Goal: Find specific page/section: Find specific page/section

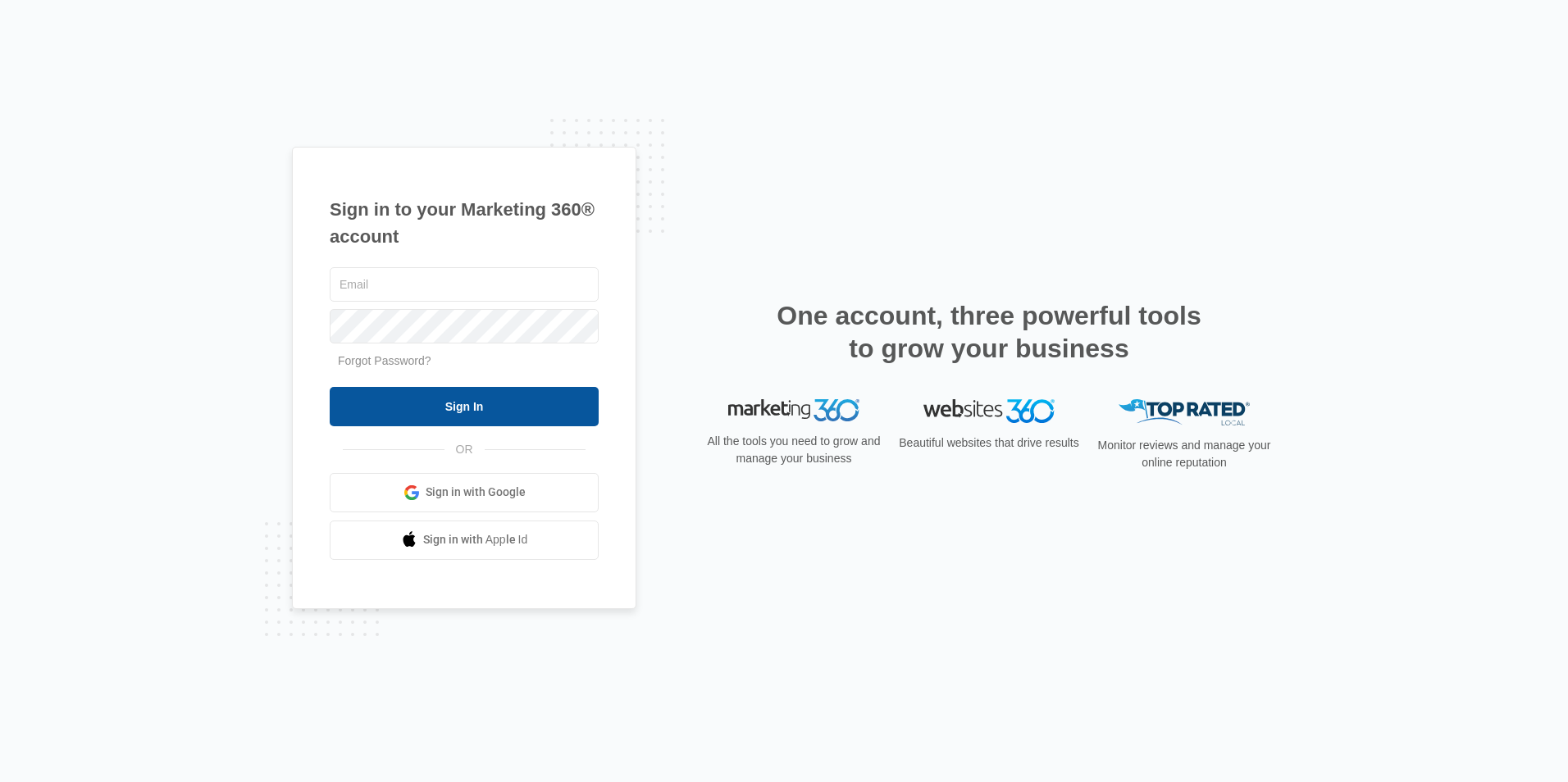
type input "[EMAIL_ADDRESS][DOMAIN_NAME]"
click at [417, 405] on input "Sign In" at bounding box center [464, 406] width 269 height 39
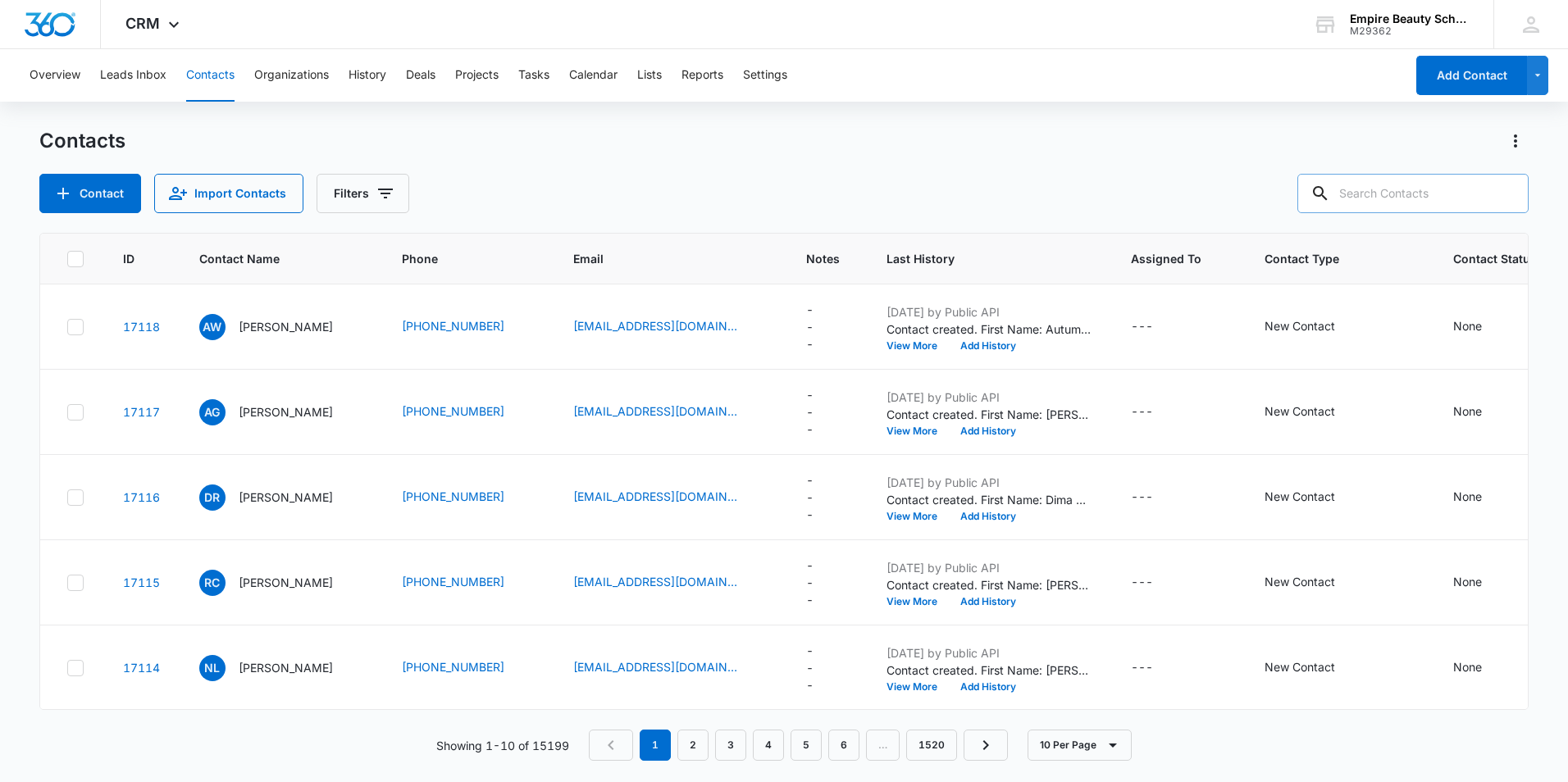
click at [1398, 194] on input "text" at bounding box center [1412, 193] width 231 height 39
type input "[PERSON_NAME]"
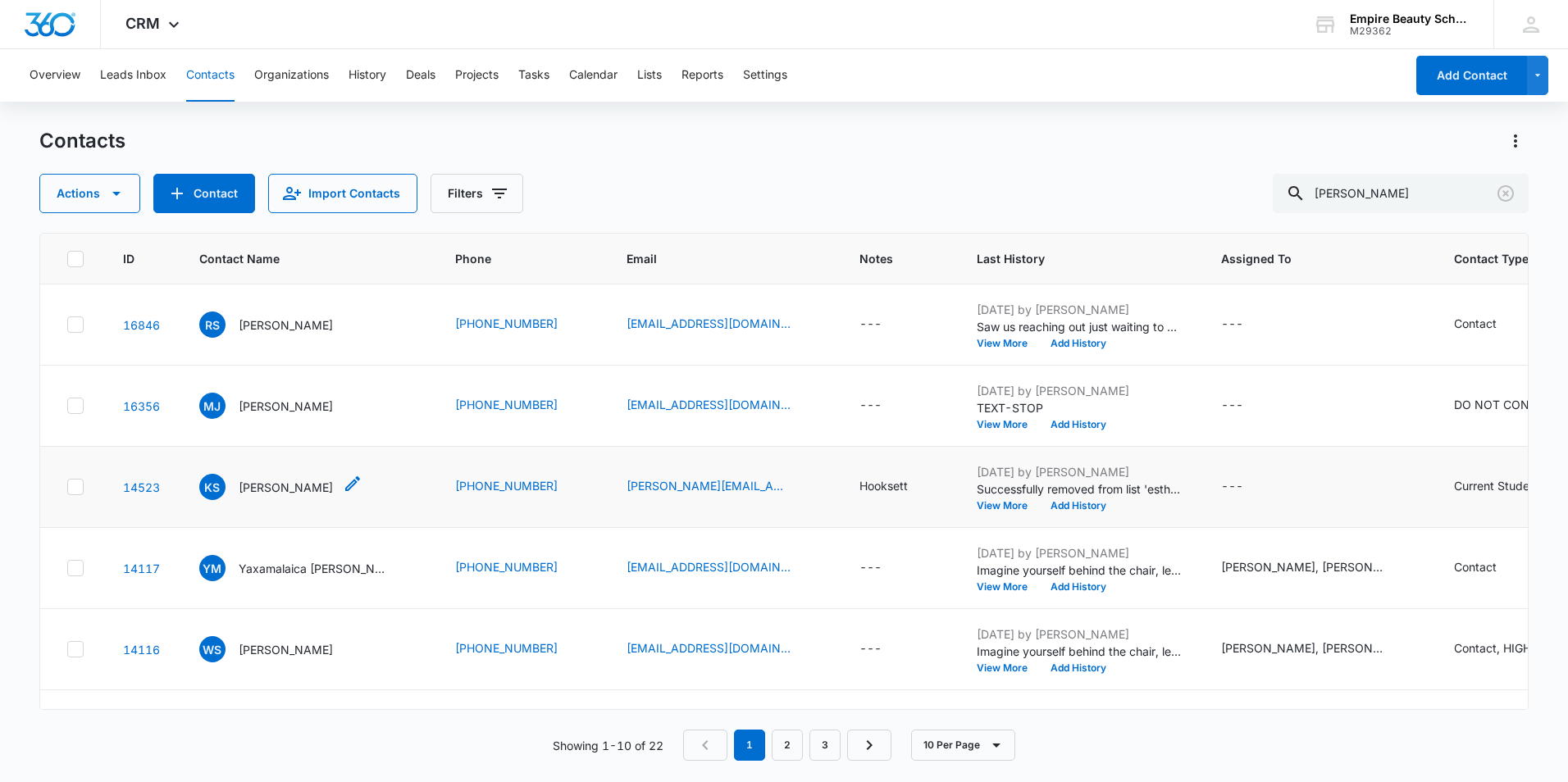
click at [283, 483] on p "[PERSON_NAME]" at bounding box center [286, 488] width 94 height 17
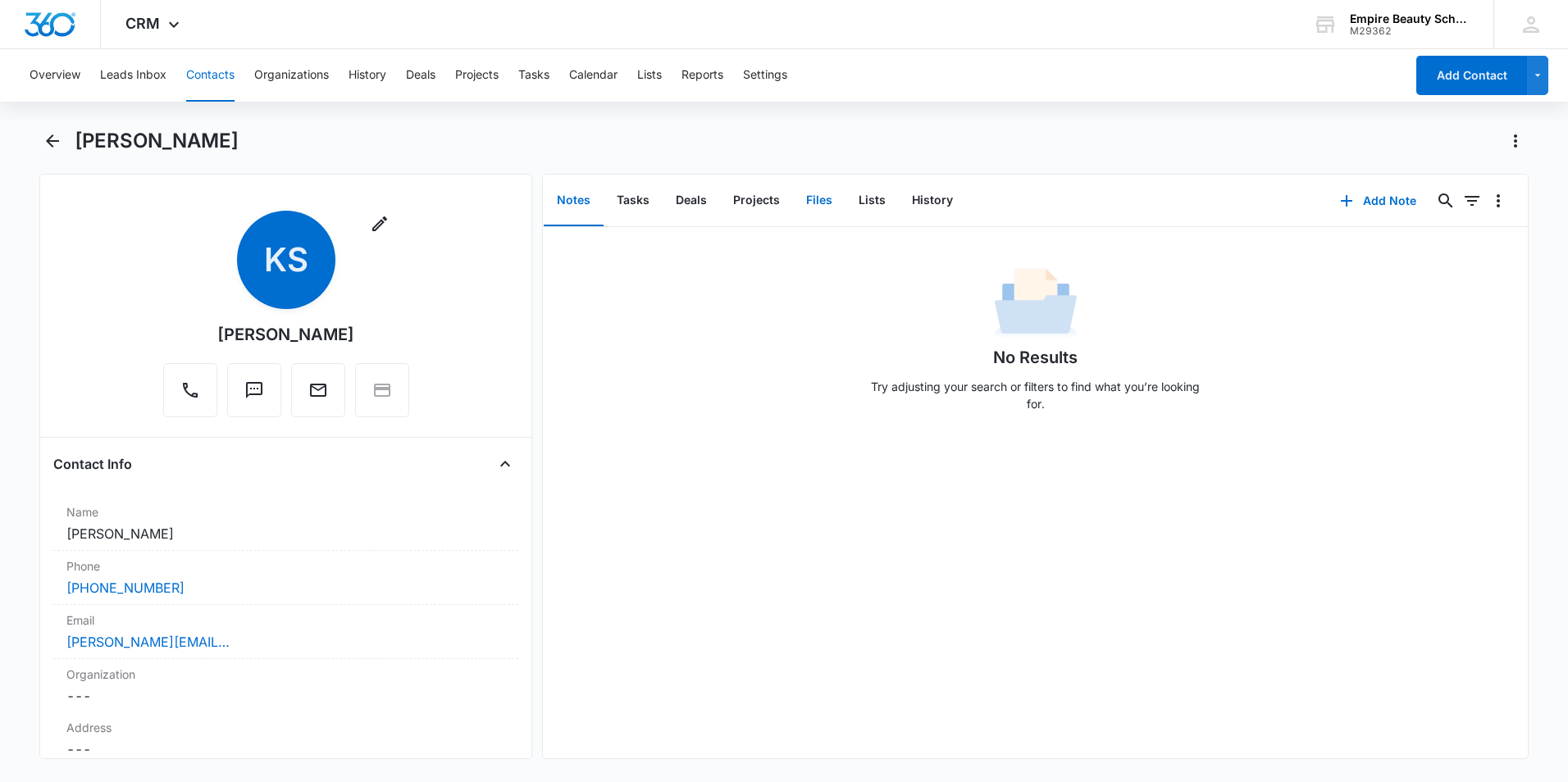
click at [819, 197] on button "Files" at bounding box center [819, 201] width 53 height 51
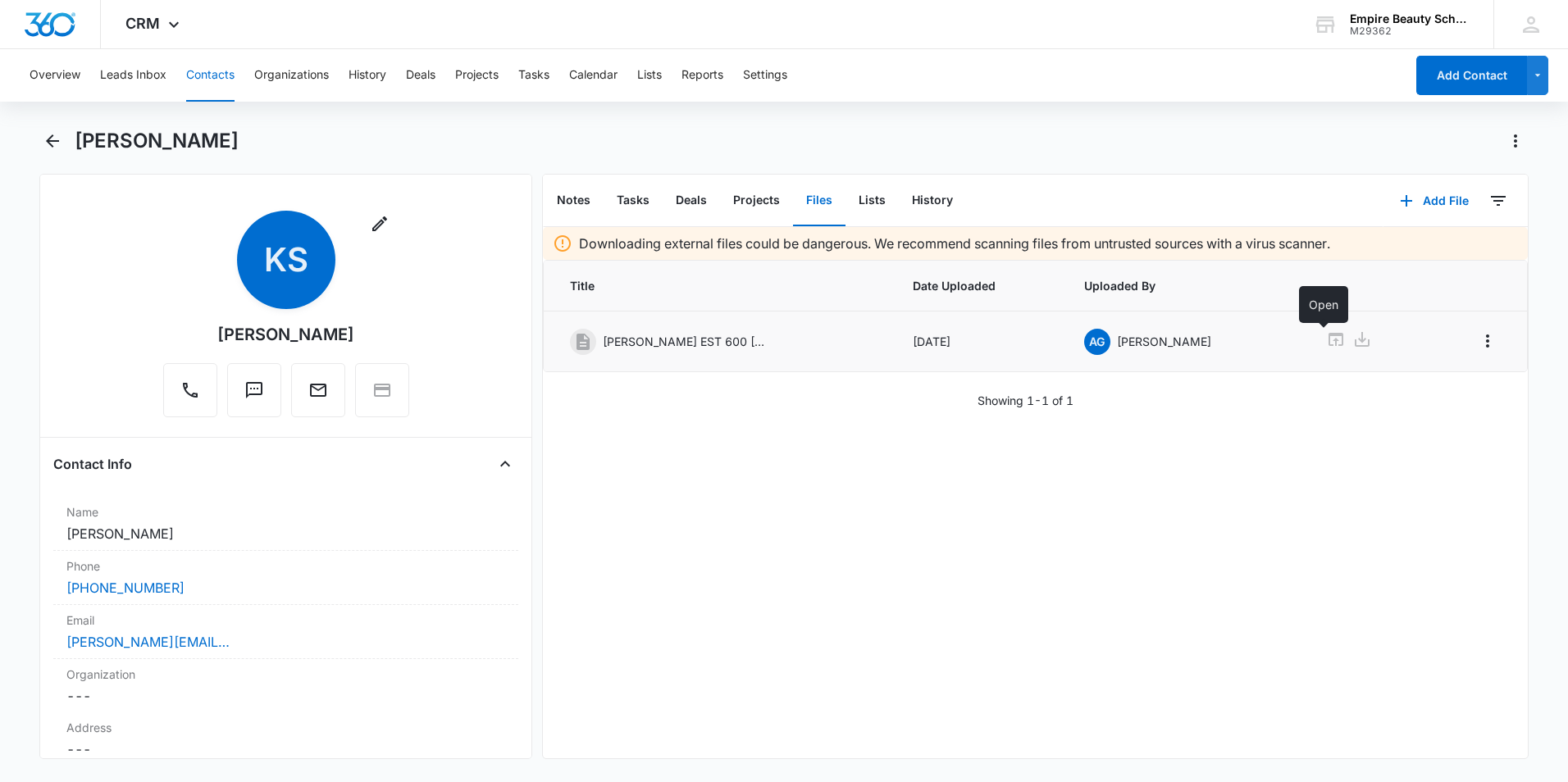
click at [1326, 341] on icon at bounding box center [1335, 339] width 20 height 20
